Goal: Find specific page/section: Find specific page/section

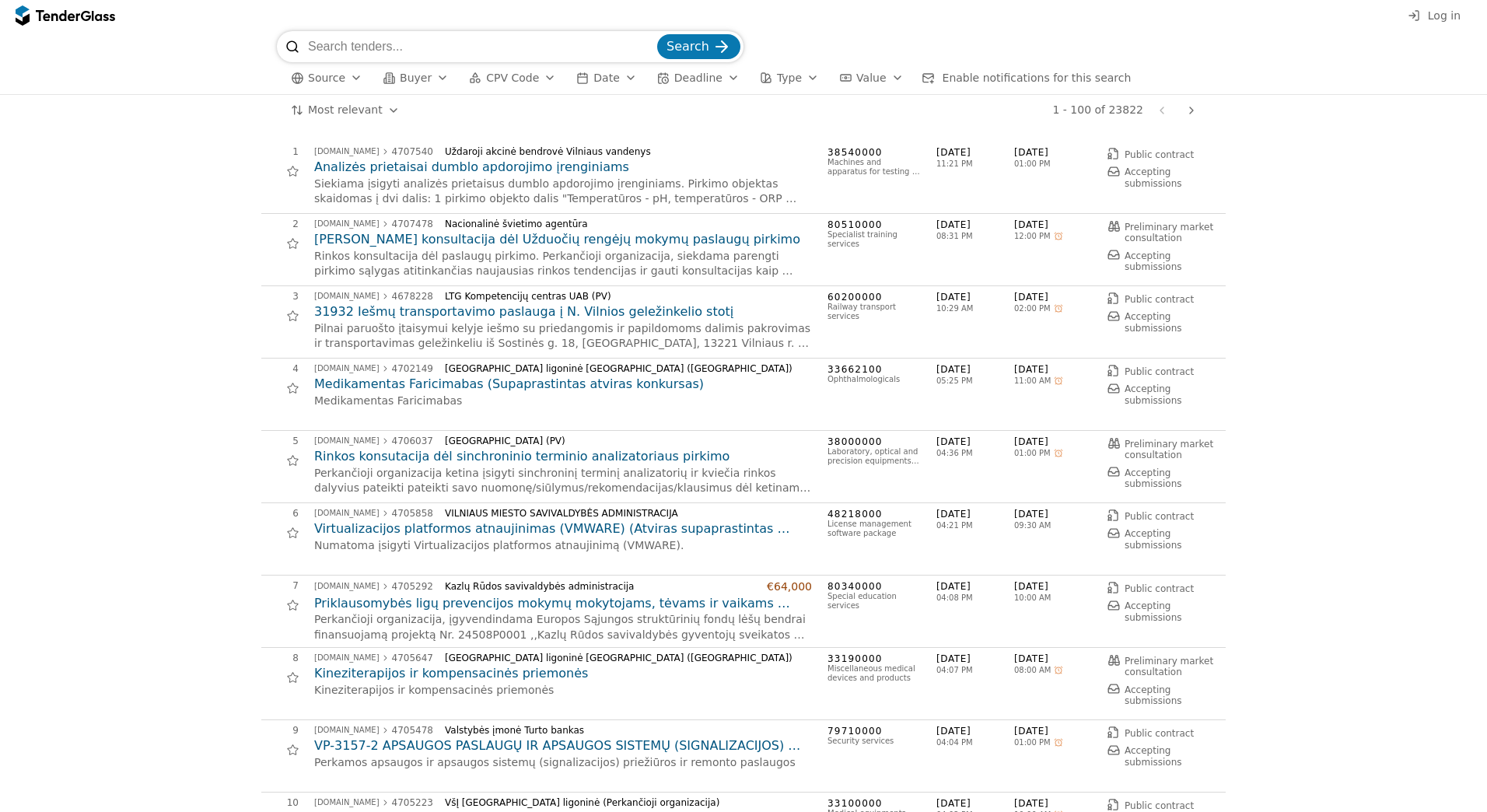
click at [430, 52] on input "search" at bounding box center [481, 47] width 346 height 31
click at [731, 52] on button "Search" at bounding box center [698, 47] width 83 height 25
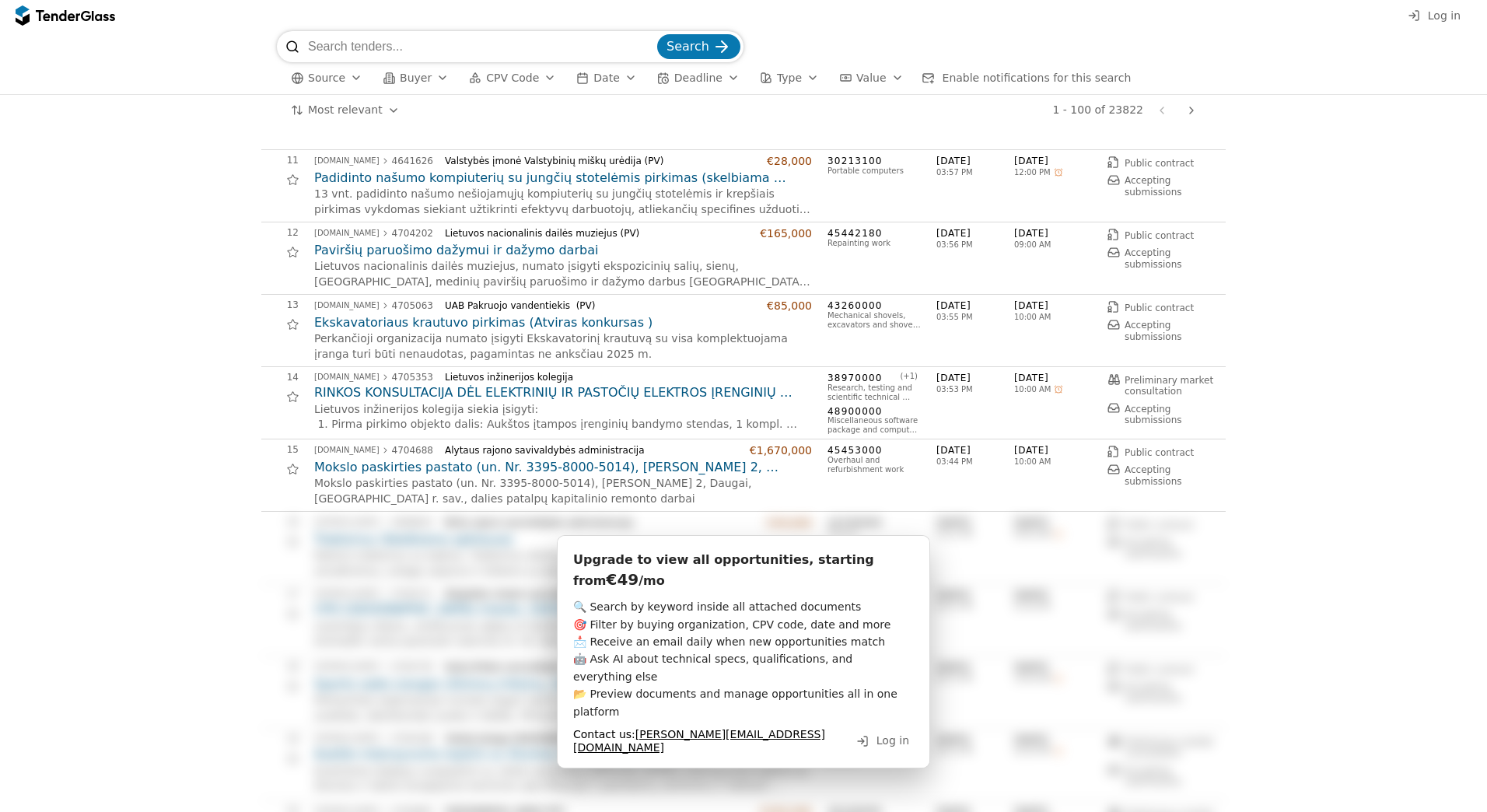
scroll to position [933, 0]
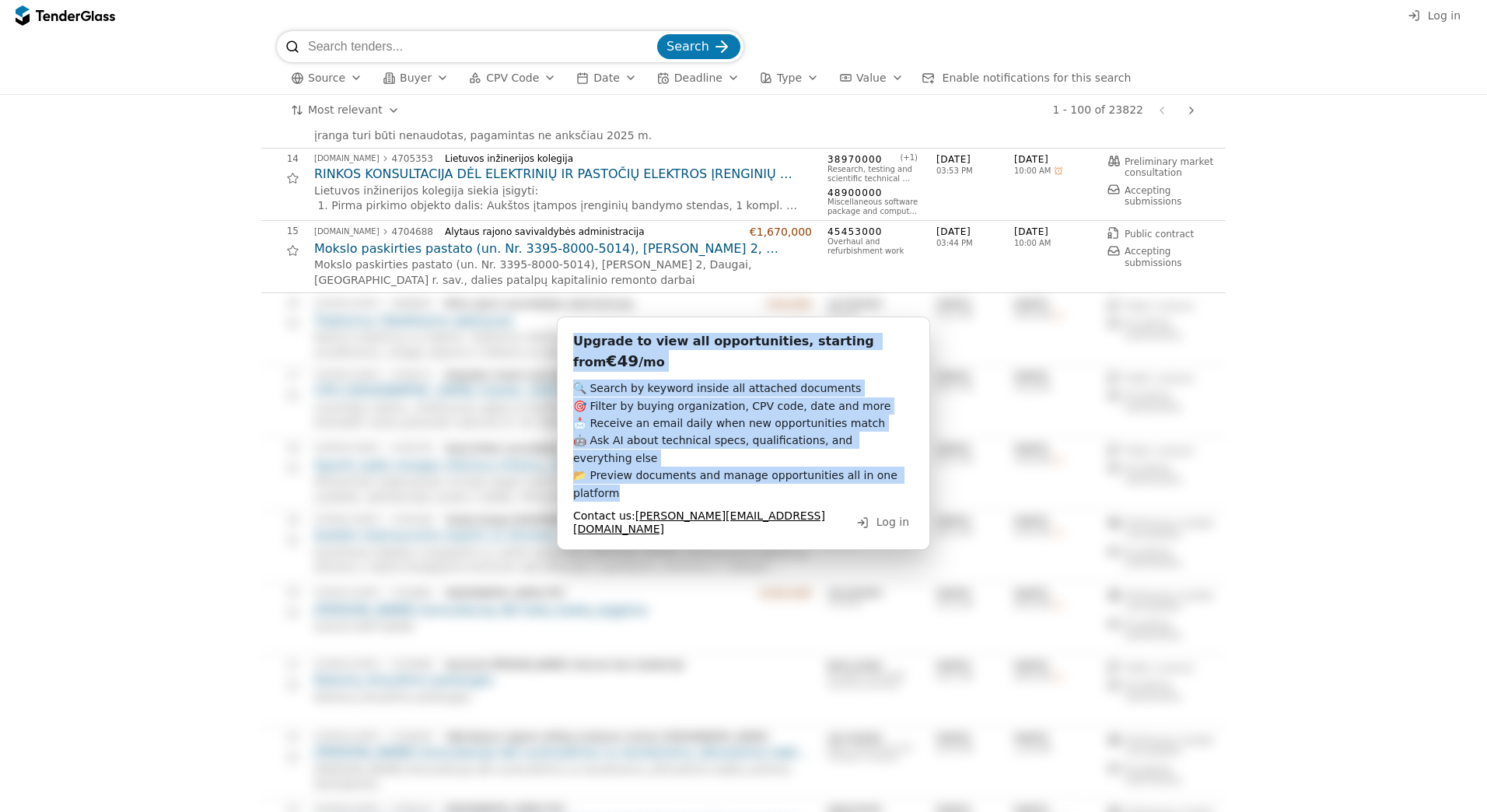
drag, startPoint x: 905, startPoint y: 444, endPoint x: 568, endPoint y: 346, distance: 351.0
click at [568, 346] on div "Upgrade to view all opportunities, starting from €49 /mo 🔍 Search by keyword in…" at bounding box center [743, 433] width 373 height 233
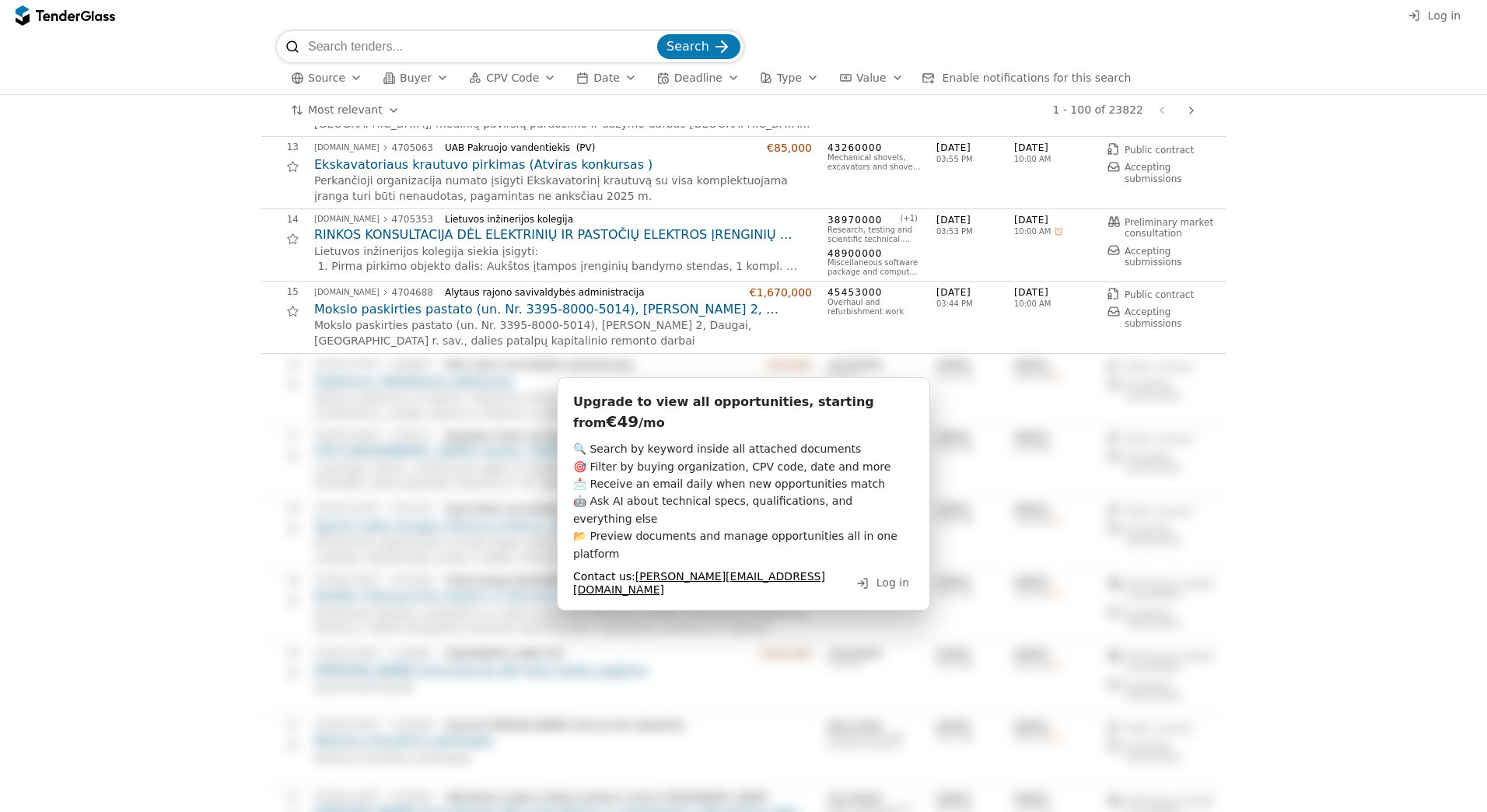
scroll to position [1010, 0]
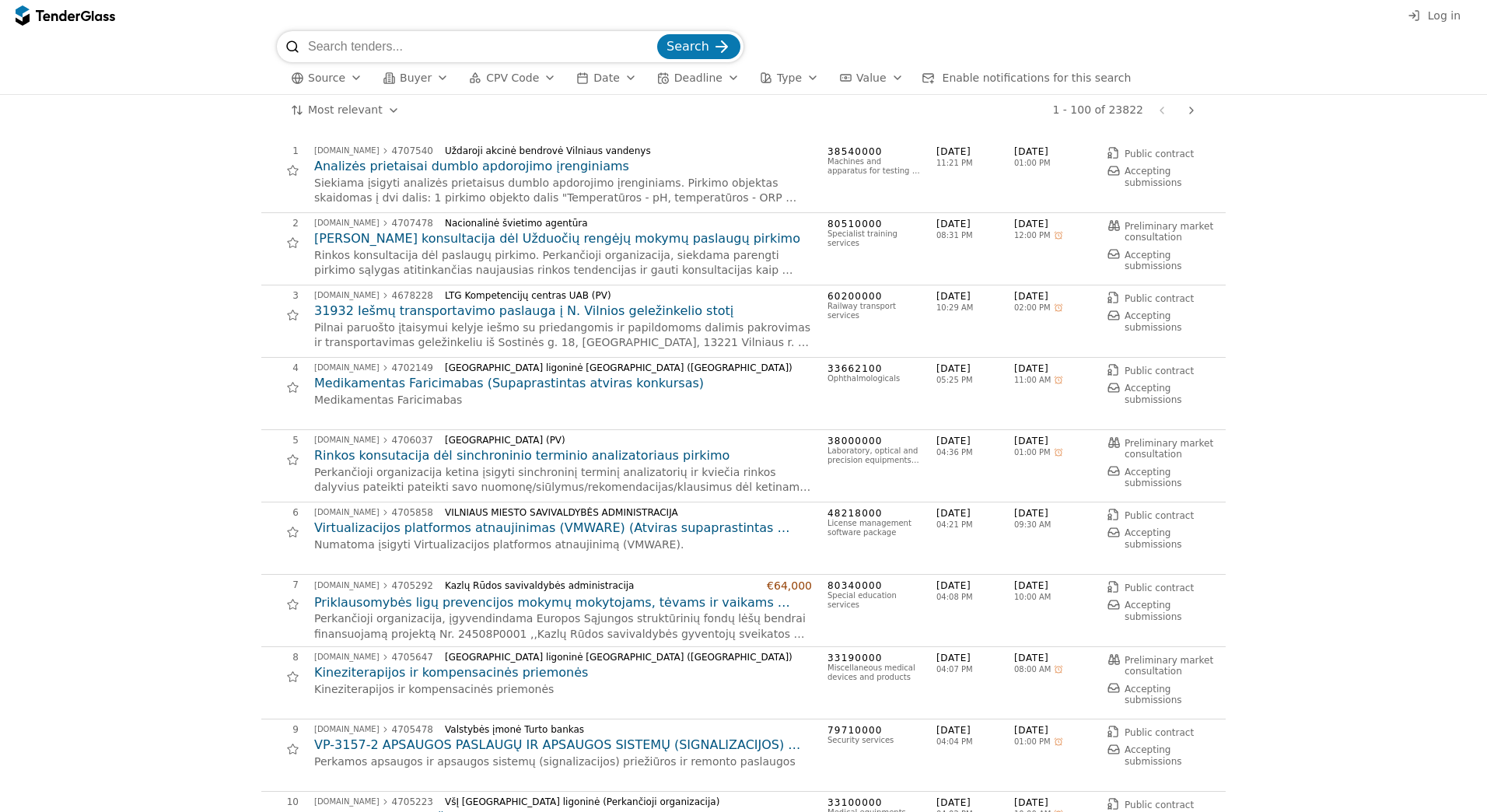
scroll to position [0, 0]
click at [539, 79] on div "button" at bounding box center [549, 77] width 44 height 40
click at [539, 78] on div "button" at bounding box center [549, 77] width 44 height 40
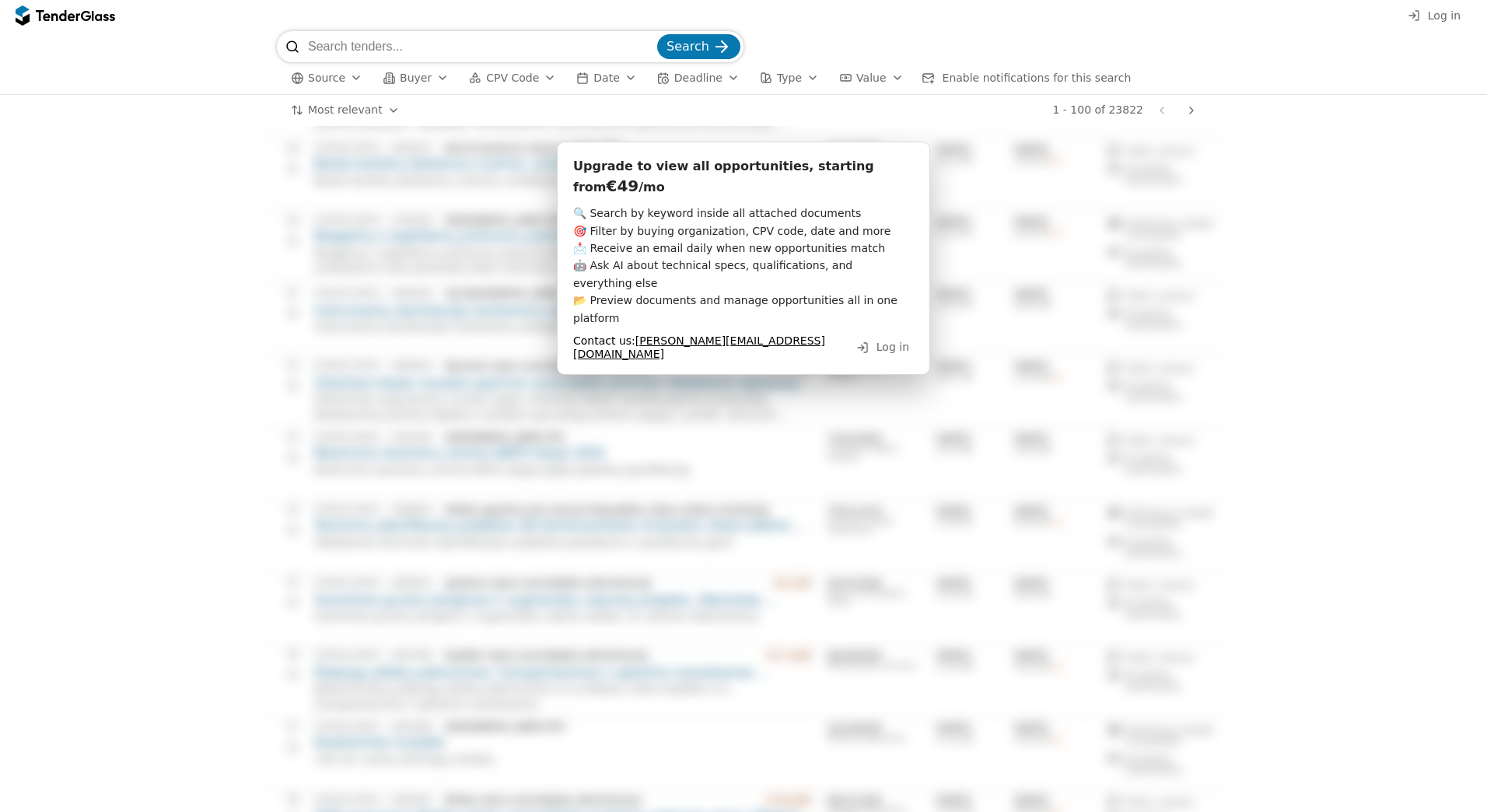
scroll to position [3888, 0]
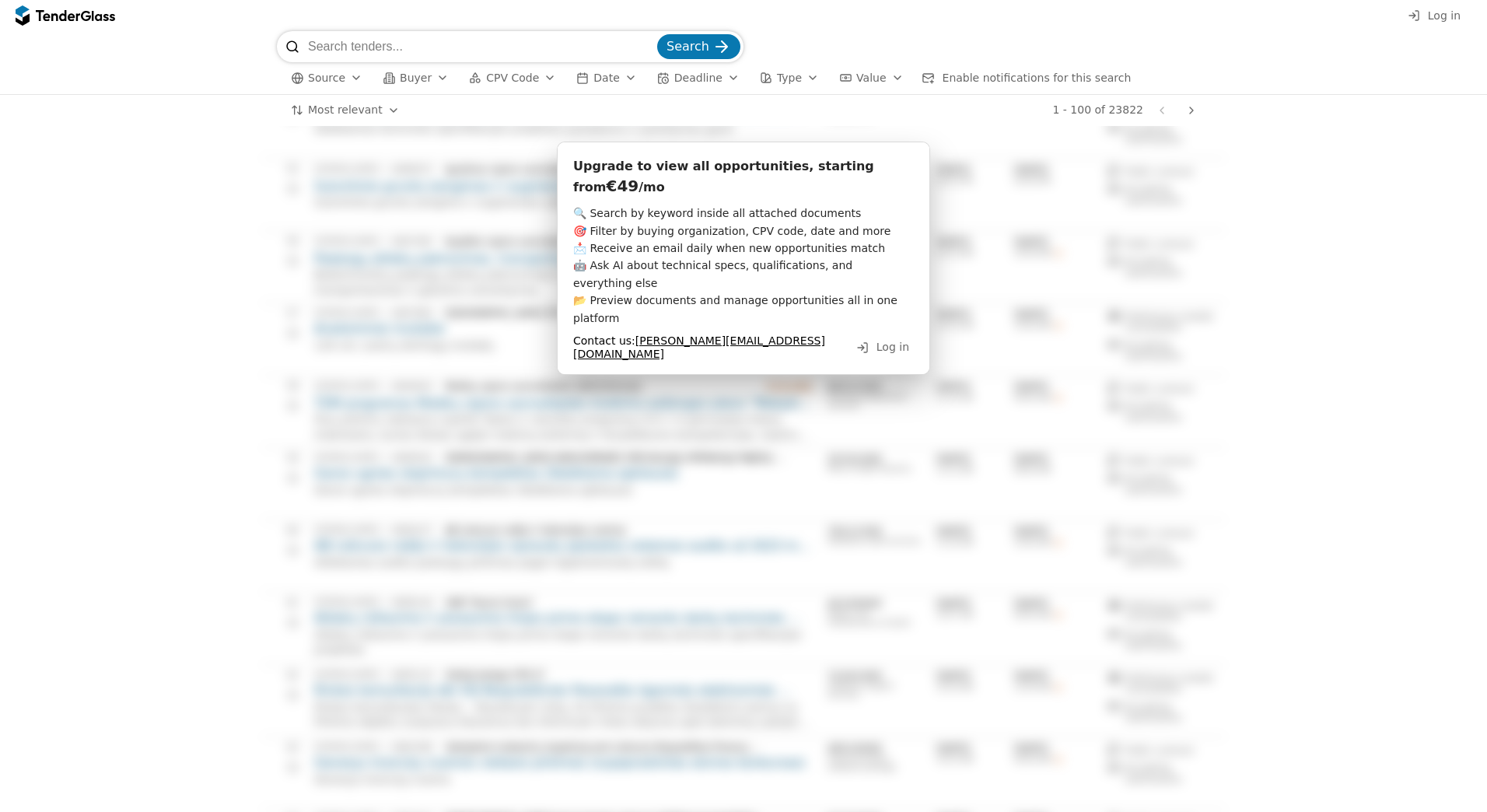
click at [871, 337] on button "Log in" at bounding box center [882, 347] width 62 height 20
